Goal: Task Accomplishment & Management: Manage account settings

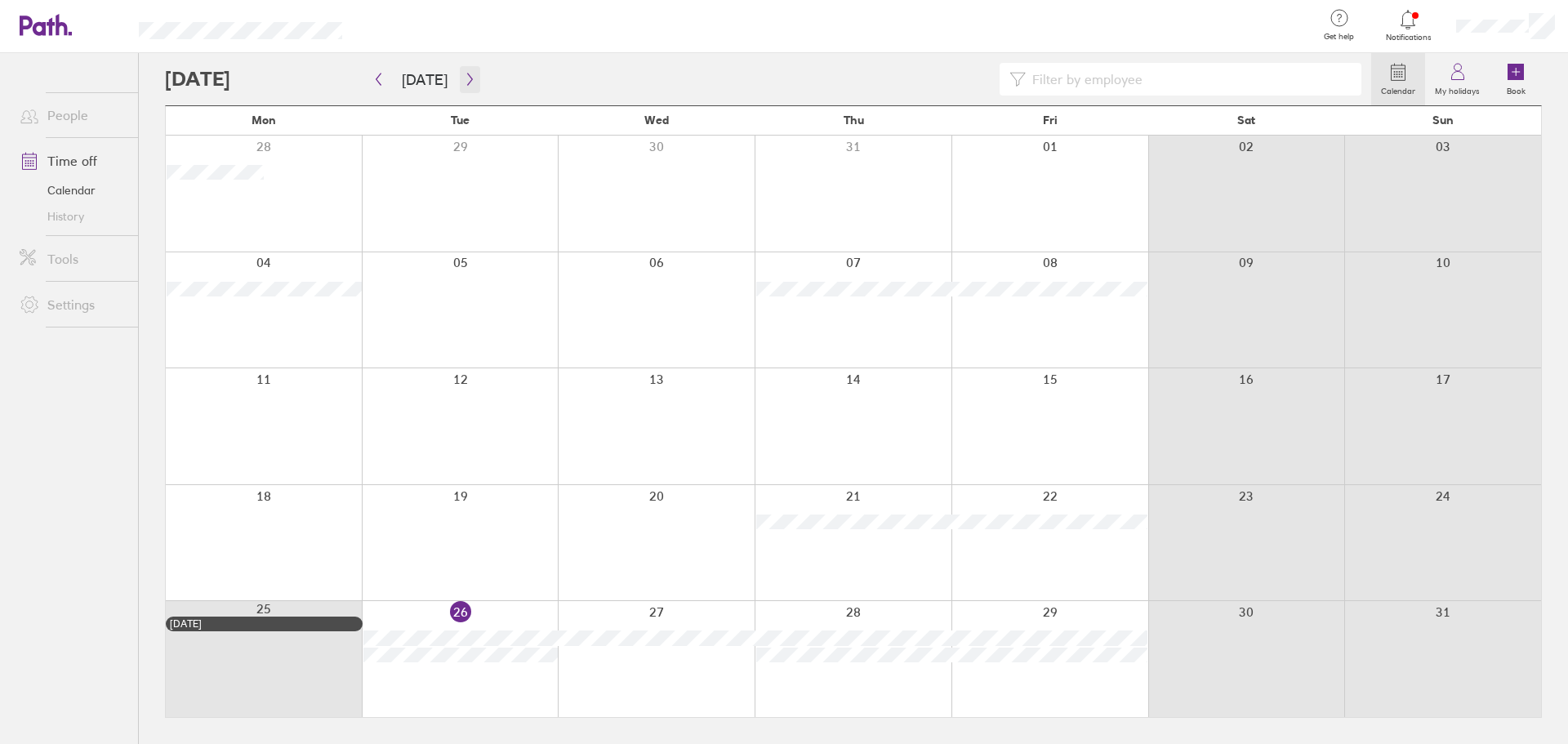
click at [465, 76] on icon "button" at bounding box center [470, 79] width 12 height 13
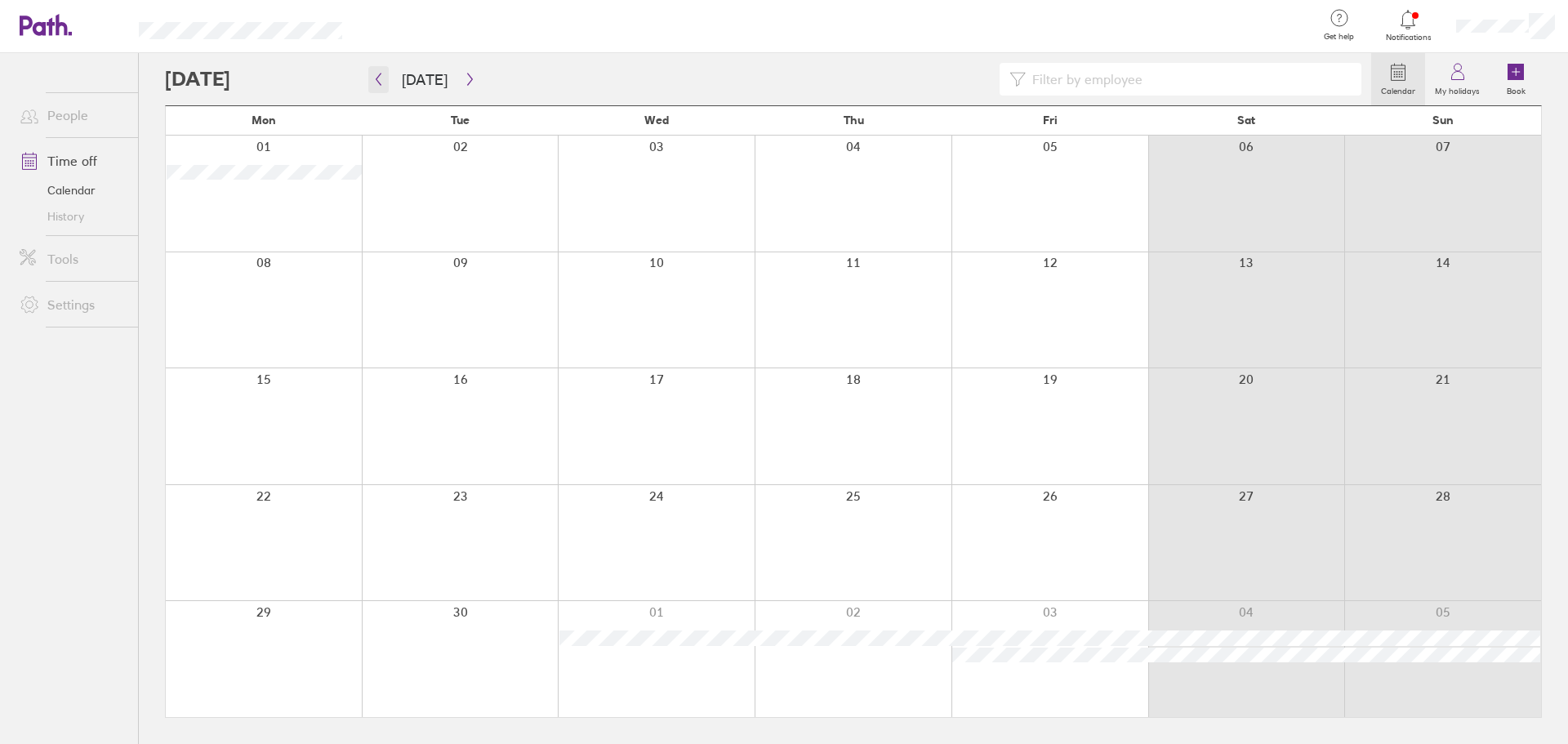
click at [378, 81] on icon "button" at bounding box center [379, 80] width 5 height 12
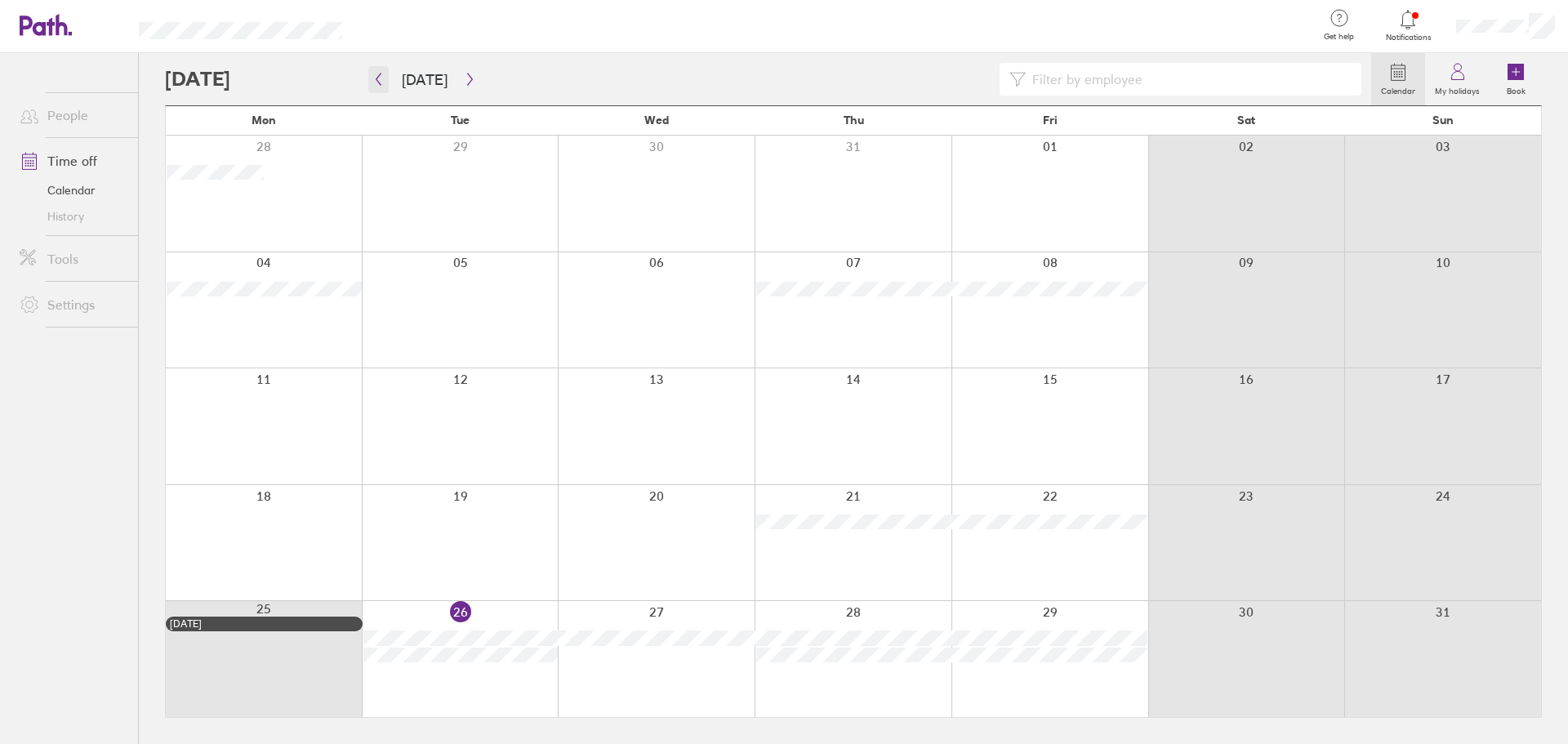
click at [378, 81] on icon "button" at bounding box center [379, 80] width 5 height 12
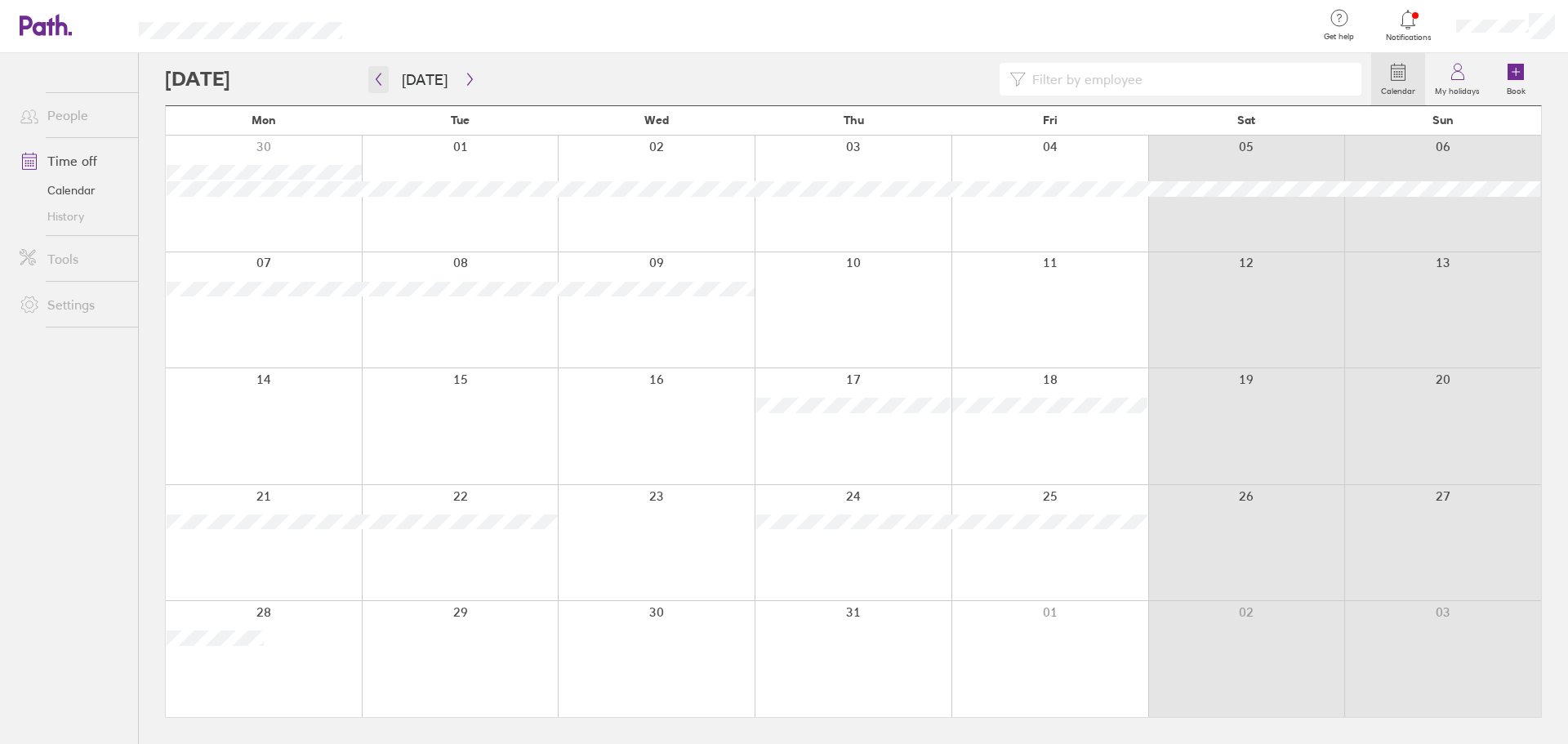
click at [378, 81] on icon "button" at bounding box center [379, 80] width 5 height 12
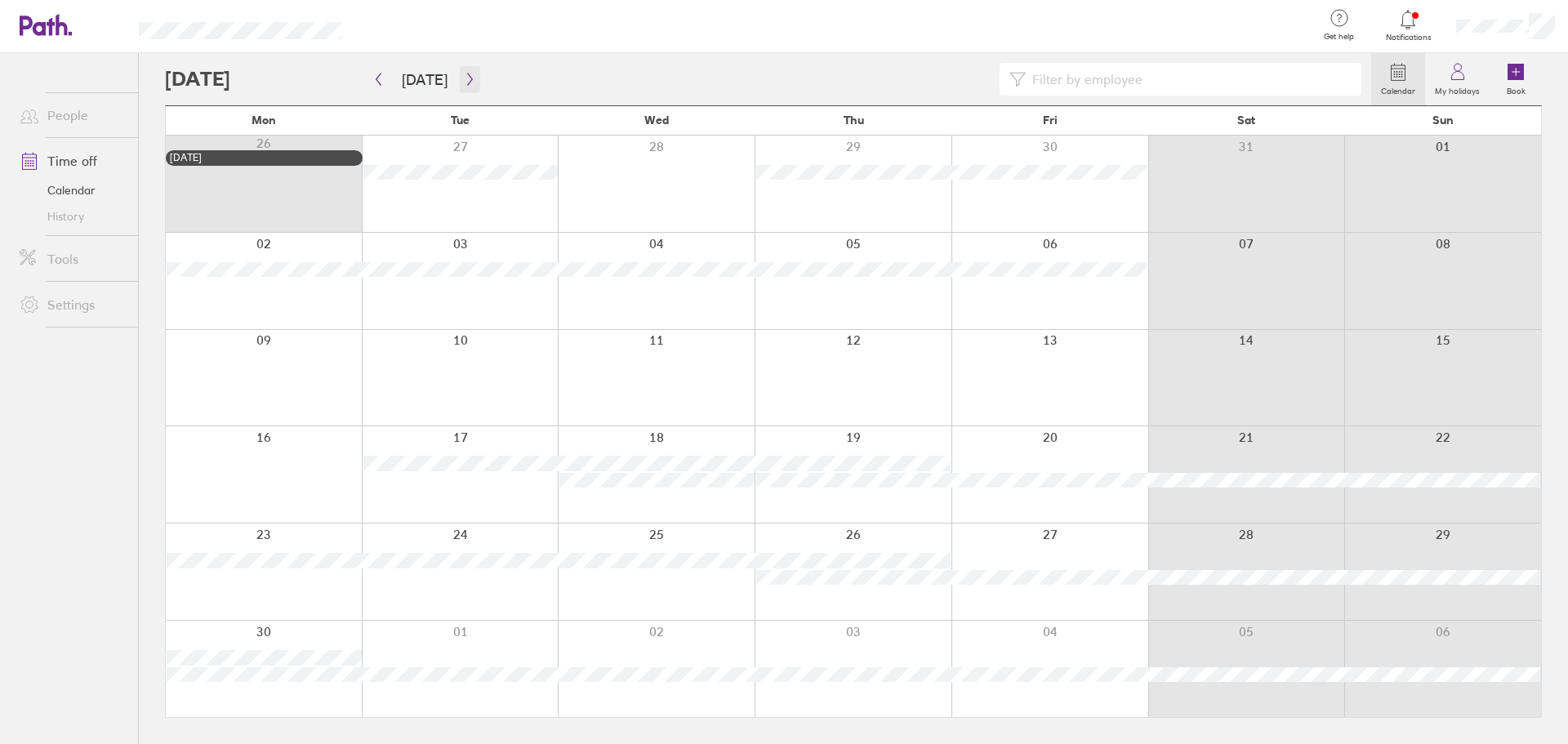
click at [465, 79] on icon "button" at bounding box center [470, 79] width 12 height 13
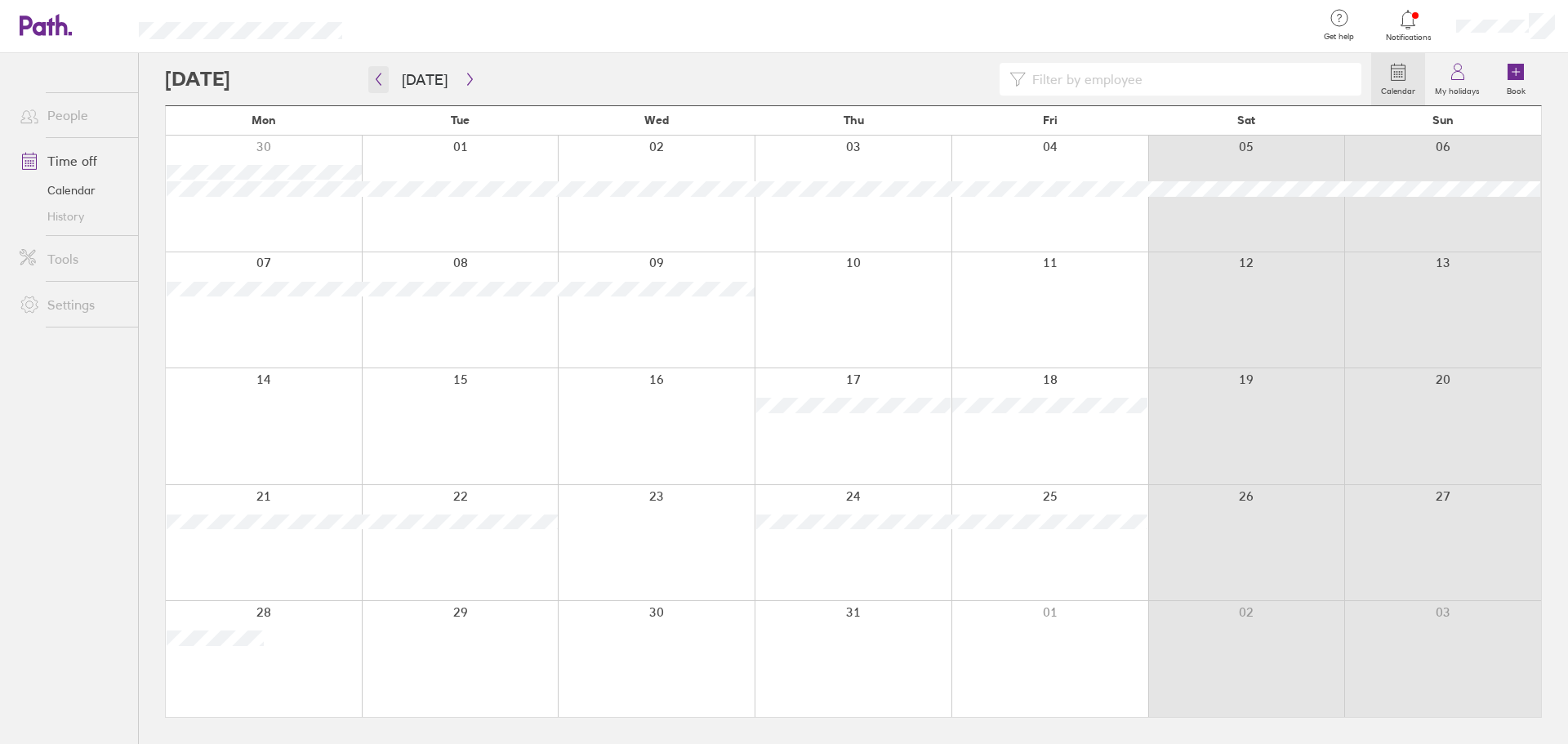
click at [381, 81] on icon "button" at bounding box center [378, 79] width 12 height 13
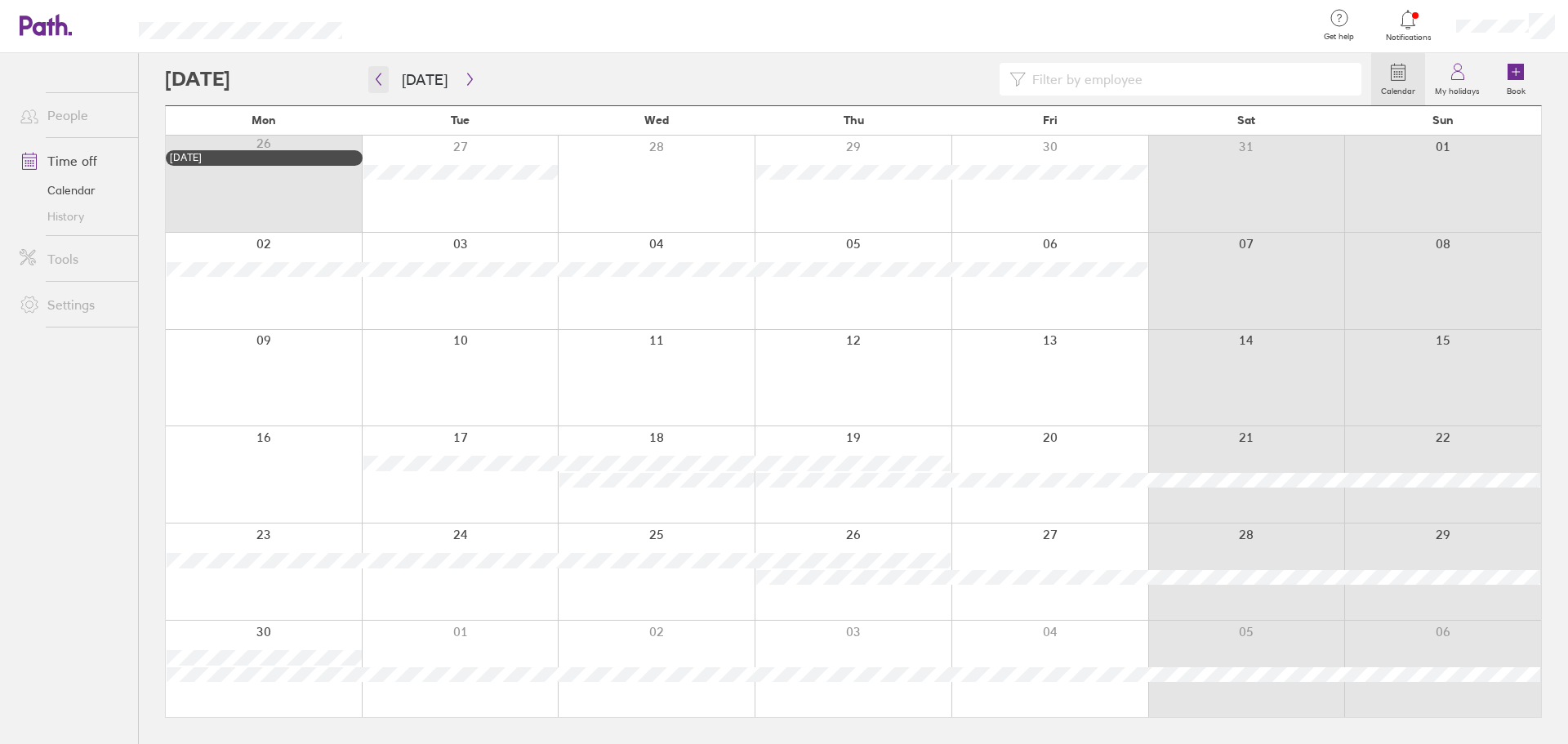
click at [381, 81] on icon "button" at bounding box center [378, 79] width 12 height 13
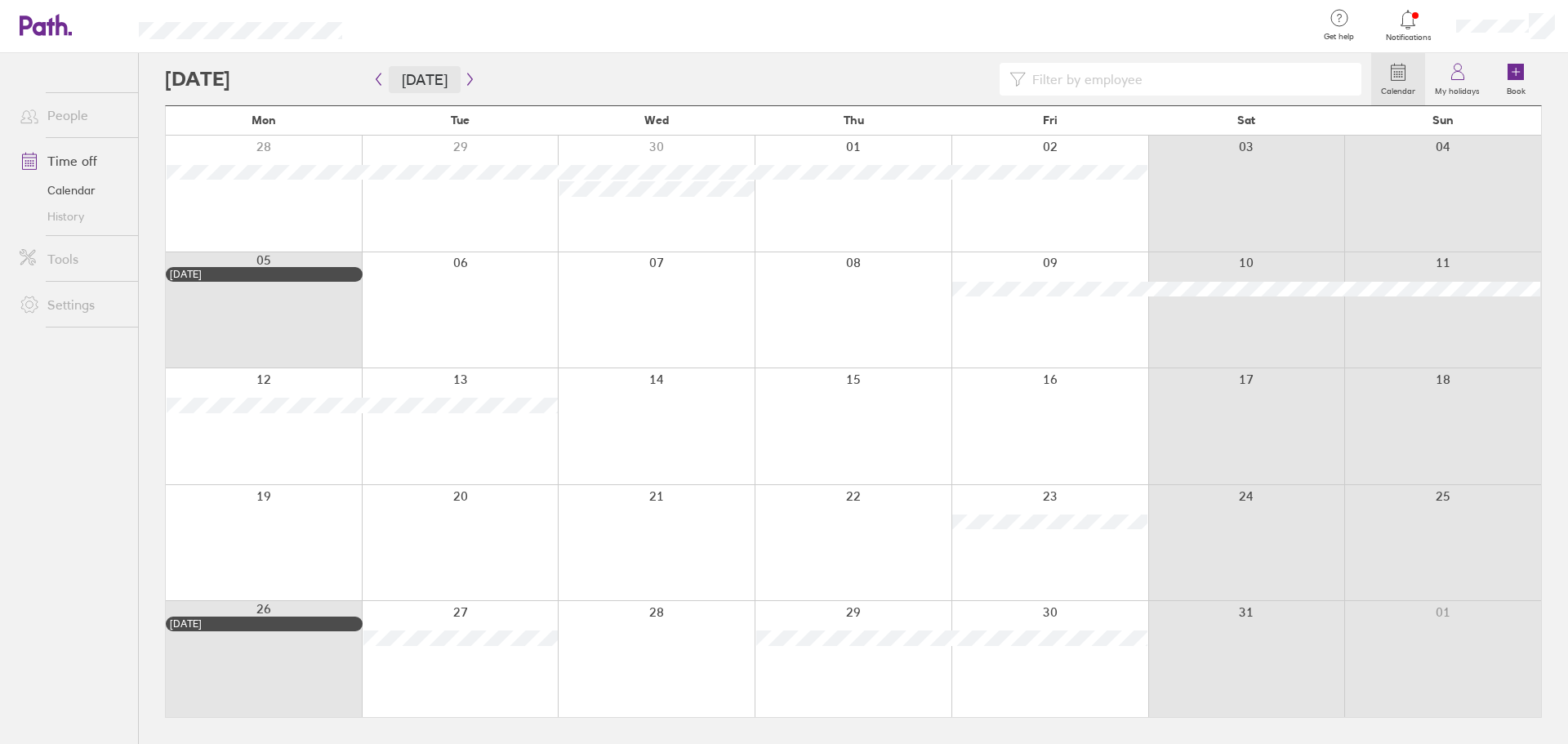
click at [411, 81] on button "[DATE]" at bounding box center [424, 80] width 72 height 27
